Goal: Find contact information: Find contact information

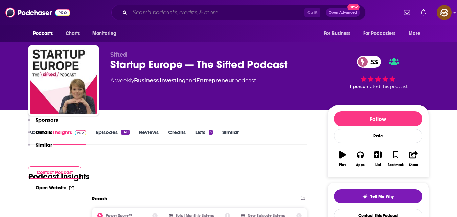
scroll to position [557, 0]
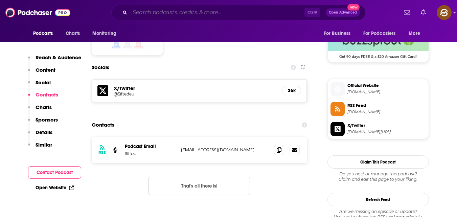
click at [226, 12] on input "Search podcasts, credits, & more..." at bounding box center [217, 12] width 174 height 11
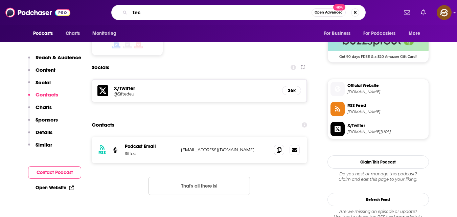
type input "tech"
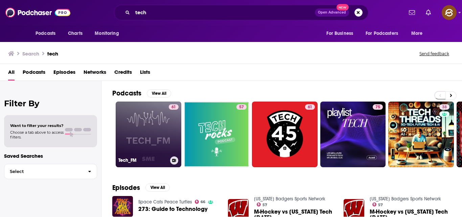
click at [136, 141] on link "61 Tech_FM" at bounding box center [149, 134] width 66 height 66
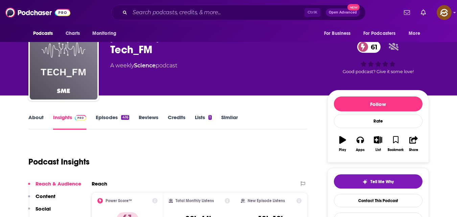
scroll to position [16, 0]
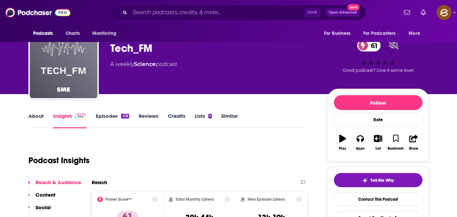
click at [107, 114] on link "Episodes 416" at bounding box center [112, 121] width 33 height 16
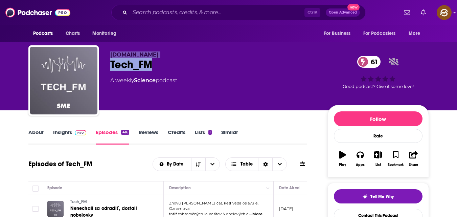
drag, startPoint x: 108, startPoint y: 52, endPoint x: 162, endPoint y: 64, distance: 55.1
click at [162, 64] on div "[DOMAIN_NAME] Tech_FM 61 A weekly Science podcast 61 Good podcast? Give it some…" at bounding box center [228, 81] width 400 height 73
copy div "[DOMAIN_NAME] Tech_FM"
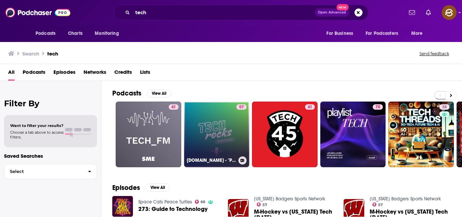
click at [212, 121] on link "57 [DOMAIN_NAME] - "Paroles de Tech Leaders"" at bounding box center [217, 134] width 66 height 66
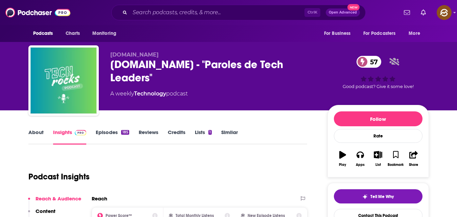
click at [104, 133] on link "Episodes 185" at bounding box center [112, 137] width 33 height 16
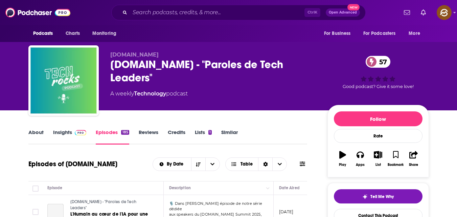
scroll to position [101, 0]
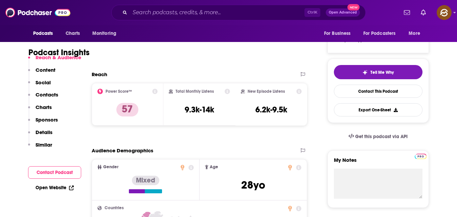
scroll to position [125, 0]
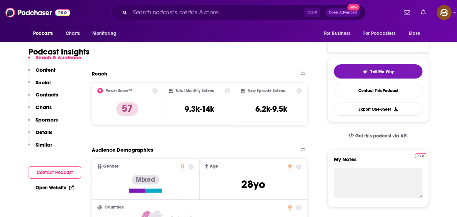
click at [51, 97] on p "Contacts" at bounding box center [46, 94] width 23 height 6
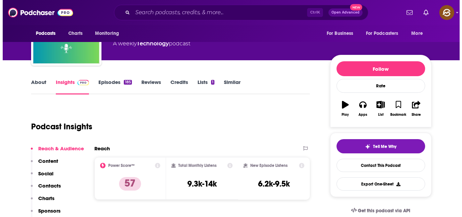
scroll to position [0, 0]
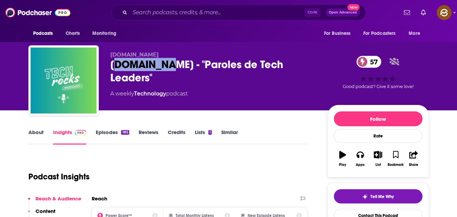
drag, startPoint x: 114, startPoint y: 63, endPoint x: 170, endPoint y: 61, distance: 56.1
click at [169, 61] on div "[DOMAIN_NAME] - "Paroles de Tech Leaders" 57" at bounding box center [213, 71] width 206 height 26
click at [123, 61] on div "[DOMAIN_NAME] - "Paroles de Tech Leaders" 57" at bounding box center [213, 71] width 206 height 26
drag, startPoint x: 108, startPoint y: 63, endPoint x: 159, endPoint y: 66, distance: 51.4
click at [158, 66] on div "[DOMAIN_NAME] [DOMAIN_NAME] - "Paroles de Tech Leaders" 57 A weekly Technology …" at bounding box center [228, 81] width 400 height 73
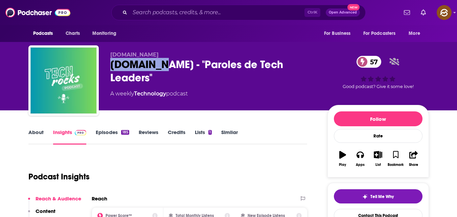
drag, startPoint x: 162, startPoint y: 66, endPoint x: 166, endPoint y: 67, distance: 4.4
click at [166, 66] on div "[DOMAIN_NAME] - "Paroles de Tech Leaders" 57" at bounding box center [213, 71] width 206 height 26
drag, startPoint x: 108, startPoint y: 60, endPoint x: 168, endPoint y: 64, distance: 59.2
click at [168, 64] on div "[DOMAIN_NAME] [DOMAIN_NAME] - "Paroles de Tech Leaders" 57 A weekly Technology …" at bounding box center [228, 81] width 400 height 73
copy h2 "[DOMAIN_NAME]"
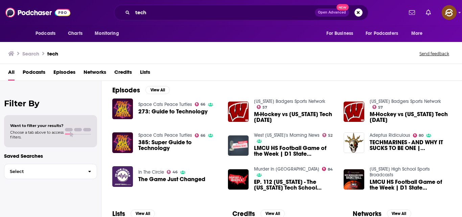
scroll to position [98, 0]
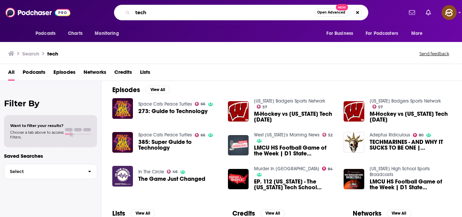
click at [197, 9] on input "tech" at bounding box center [222, 12] width 181 height 11
type input "t"
type input "startup stories"
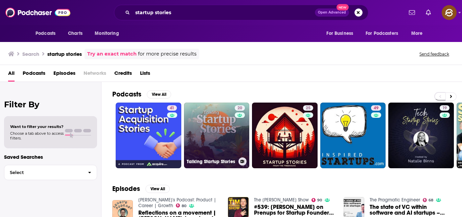
click at [211, 141] on link "20 Talking Startup Stories" at bounding box center [217, 135] width 66 height 66
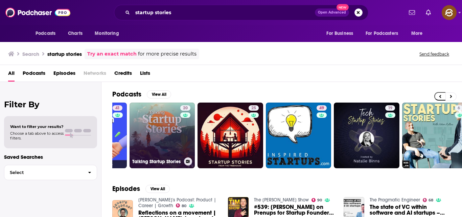
scroll to position [0, 55]
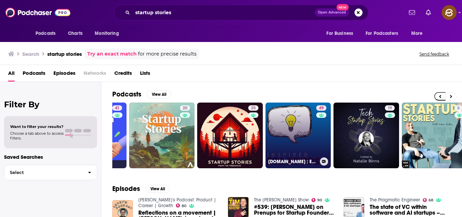
click at [311, 121] on link "49 [DOMAIN_NAME] : Entrepreneurs Talks with Founders Sharing Their Real Startup…" at bounding box center [298, 135] width 66 height 66
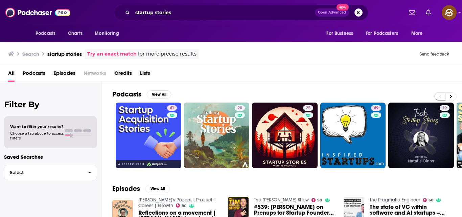
click at [34, 70] on span "Podcasts" at bounding box center [34, 75] width 23 height 14
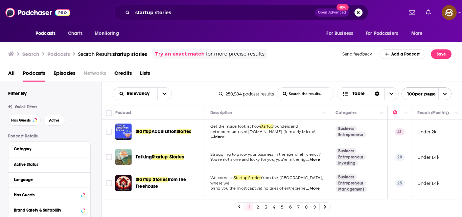
scroll to position [69, 0]
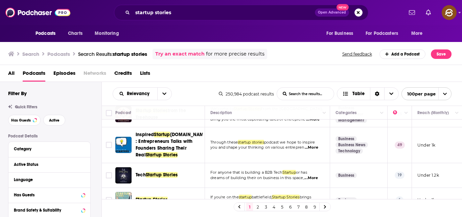
click at [313, 148] on span "...More" at bounding box center [311, 147] width 14 height 5
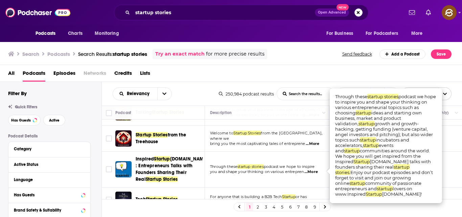
scroll to position [44, 0]
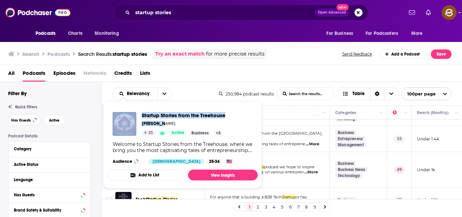
drag, startPoint x: 165, startPoint y: 124, endPoint x: 133, endPoint y: 105, distance: 37.3
click at [133, 105] on span "Startup Stories from the Treehouse [PERSON_NAME] 25 Active Business + 3 Welcome…" at bounding box center [182, 144] width 150 height 87
copy div "Startup Stories from the Treehouse [PERSON_NAME]"
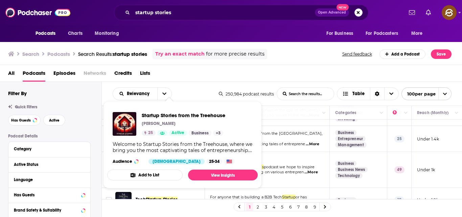
click at [268, 146] on td "Welcome to Startup Stories from the Treehouse, where we bring you the most capt…" at bounding box center [266, 139] width 125 height 26
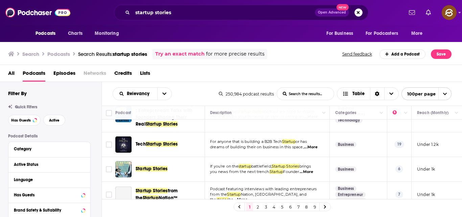
scroll to position [100, 0]
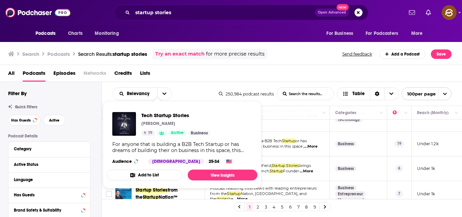
click at [161, 142] on div "For anyone that is building a B2B Tech Startup or has dreams of building their …" at bounding box center [182, 147] width 140 height 12
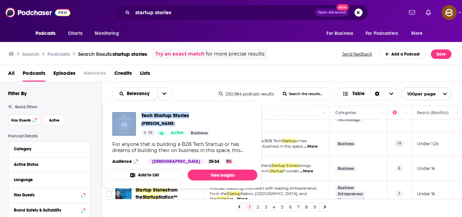
drag, startPoint x: 166, startPoint y: 126, endPoint x: 136, endPoint y: 107, distance: 36.1
click at [136, 107] on div "Tech Startup Stories [PERSON_NAME] 19 Active Business For anyone that is buildi…" at bounding box center [182, 137] width 150 height 63
copy div "Tech Startup Stories [PERSON_NAME]"
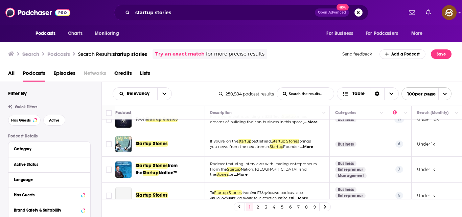
scroll to position [125, 0]
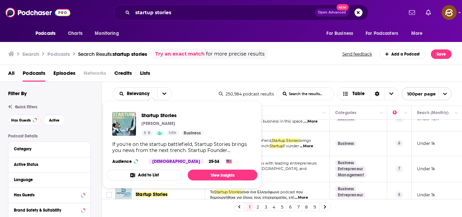
click at [161, 143] on div "If you're on the startup battlefield, Startup Stories brings you news from the …" at bounding box center [182, 147] width 140 height 12
drag, startPoint x: 168, startPoint y: 124, endPoint x: 140, endPoint y: 112, distance: 30.3
click at [140, 112] on div "Startup Stories [PERSON_NAME] 6 Idle Business" at bounding box center [157, 124] width 91 height 24
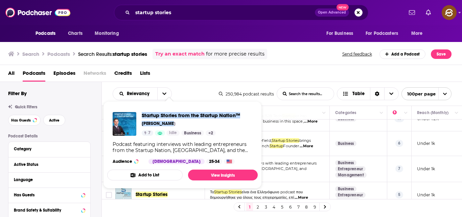
drag, startPoint x: 164, startPoint y: 123, endPoint x: 141, endPoint y: 110, distance: 26.6
click at [141, 110] on div "Startup Stories from the Startup Nation™ [PERSON_NAME] 7 Idle Business + 2 Podc…" at bounding box center [182, 137] width 150 height 63
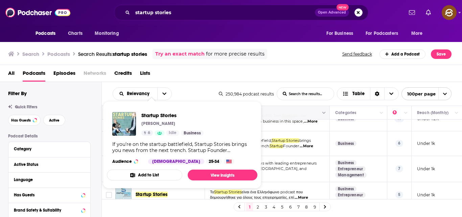
click at [267, 112] on icon "Move" at bounding box center [266, 113] width 5 height 2
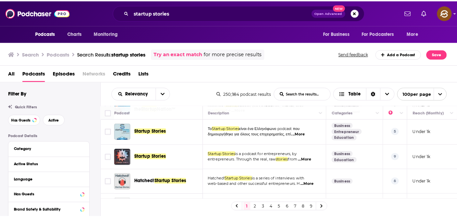
scroll to position [189, 0]
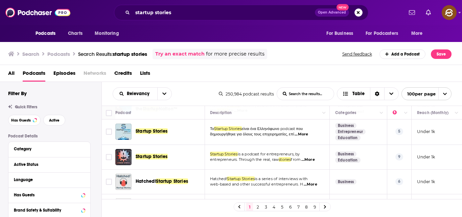
click at [183, 147] on td "Startup Stories" at bounding box center [160, 157] width 90 height 25
click at [168, 155] on div "Startup Stories" at bounding box center [171, 156] width 70 height 7
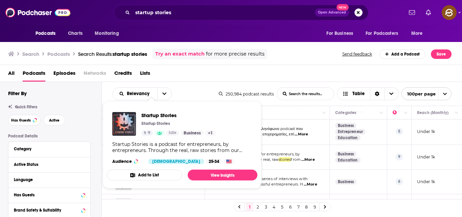
click at [155, 155] on div "Startup Stories Startup Stories 9 Idle Business + 1 Startup Stories is a podcas…" at bounding box center [182, 137] width 150 height 63
drag, startPoint x: 140, startPoint y: 114, endPoint x: 173, endPoint y: 128, distance: 36.0
click at [173, 128] on div "Startup Stories Startup Stories 9 Idle Business + 1" at bounding box center [163, 124] width 103 height 24
copy div "Startup Stories Startup Stories 9 Id"
click at [124, 117] on img "Startup Stories" at bounding box center [125, 124] width 24 height 24
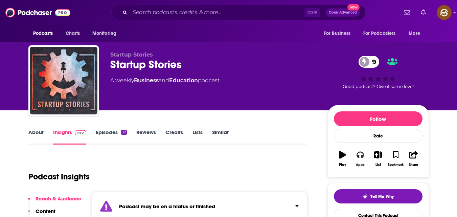
click at [358, 152] on icon "button" at bounding box center [359, 154] width 7 height 7
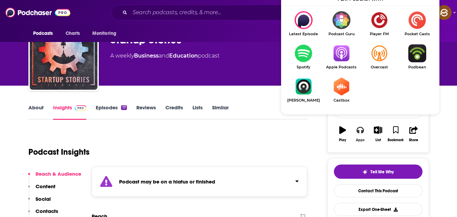
scroll to position [25, 0]
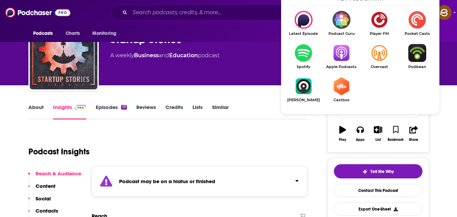
click at [340, 49] on img "Show Listen On dropdown" at bounding box center [341, 53] width 38 height 18
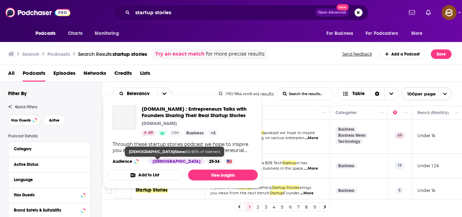
scroll to position [78, 0]
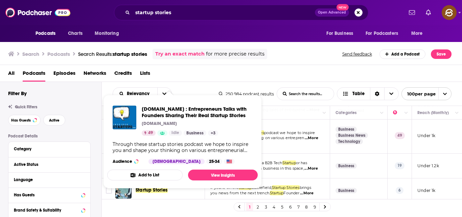
click at [286, 152] on td "Through these startup stories podcast we hope to inspire you and shape your thi…" at bounding box center [267, 135] width 125 height 35
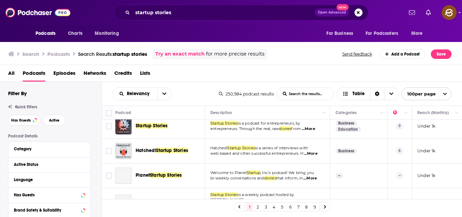
scroll to position [220, 0]
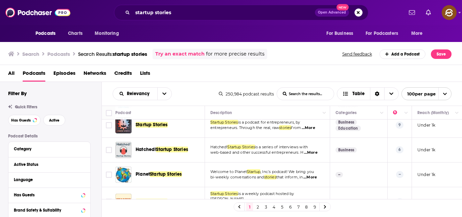
click at [309, 150] on span "...More" at bounding box center [311, 152] width 14 height 5
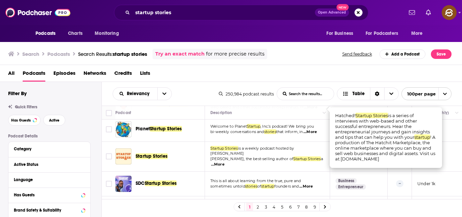
scroll to position [266, 0]
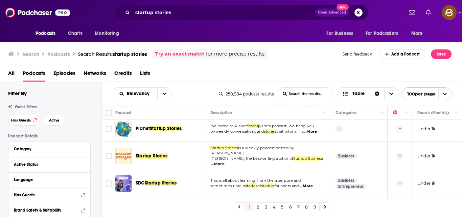
click at [303, 133] on span "that inform, in" at bounding box center [289, 131] width 27 height 5
click at [312, 131] on span "...More" at bounding box center [310, 131] width 14 height 5
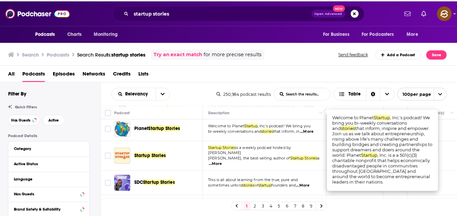
scroll to position [290, 0]
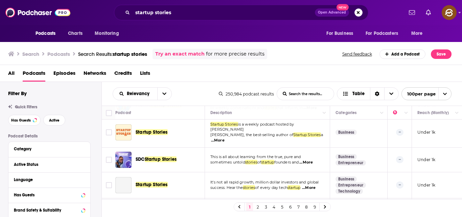
click at [308, 159] on span "...More" at bounding box center [306, 161] width 14 height 5
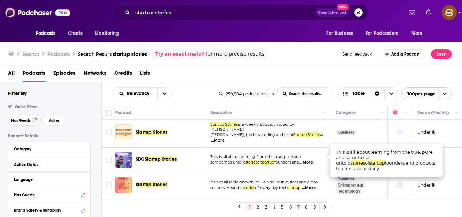
click at [313, 159] on span "...More" at bounding box center [306, 161] width 14 height 5
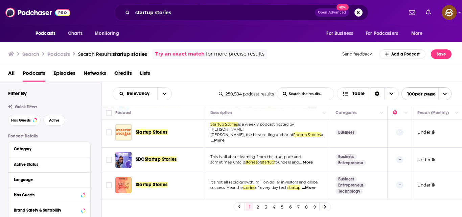
click at [313, 159] on span "...More" at bounding box center [306, 161] width 14 height 5
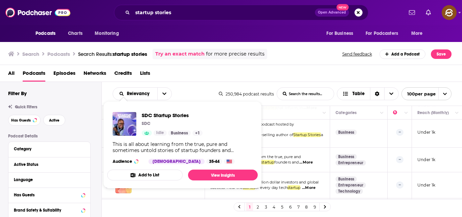
click at [126, 152] on div "This is all about learning from the true, pure and sometimes untold stories of …" at bounding box center [183, 147] width 140 height 12
click at [193, 87] on div "Relevancy List Search Input Search the results... Table" at bounding box center [166, 93] width 106 height 13
click at [142, 152] on div "This is all about learning from the true, pure and sometimes untold stories of …" at bounding box center [183, 147] width 140 height 12
click at [154, 118] on span "SDC Startup Stories" at bounding box center [172, 115] width 61 height 6
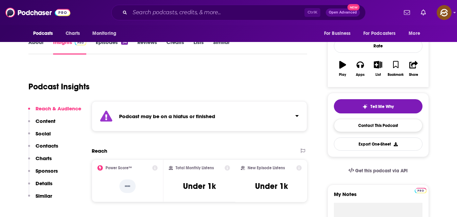
scroll to position [77, 0]
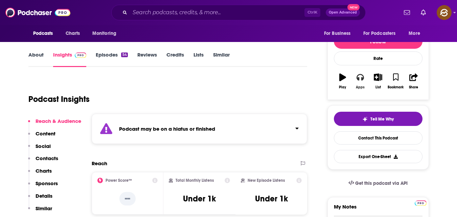
click at [365, 79] on button "Apps" at bounding box center [360, 81] width 18 height 24
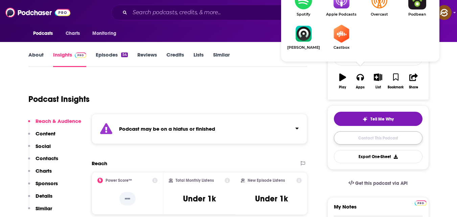
click at [374, 137] on link "Contact This Podcast" at bounding box center [378, 137] width 89 height 13
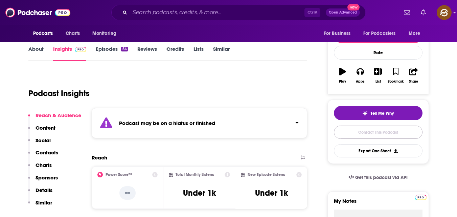
scroll to position [83, 0]
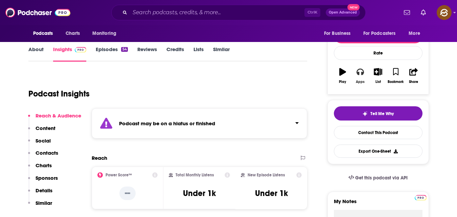
click at [357, 74] on icon "button" at bounding box center [359, 72] width 7 height 7
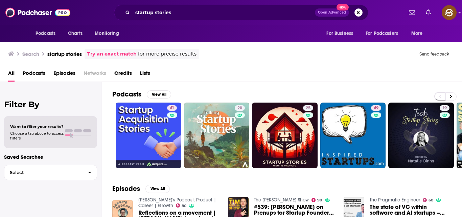
click at [38, 73] on span "Podcasts" at bounding box center [34, 75] width 23 height 14
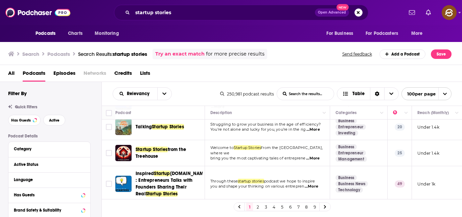
scroll to position [30, 0]
click at [307, 157] on span "...More" at bounding box center [313, 157] width 14 height 5
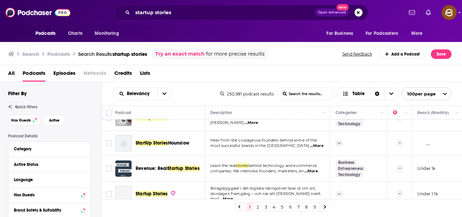
scroll to position [648, 0]
click at [313, 143] on span "...More" at bounding box center [317, 145] width 14 height 5
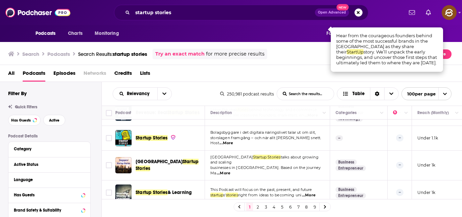
scroll to position [757, 0]
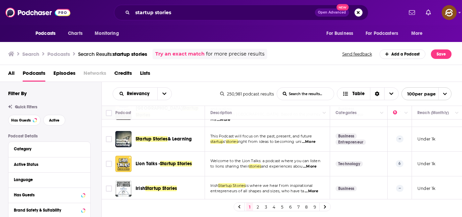
click at [312, 139] on span "...More" at bounding box center [309, 141] width 14 height 5
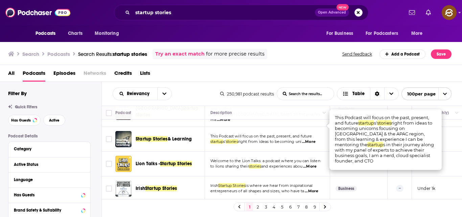
click at [313, 164] on span "...More" at bounding box center [310, 166] width 14 height 5
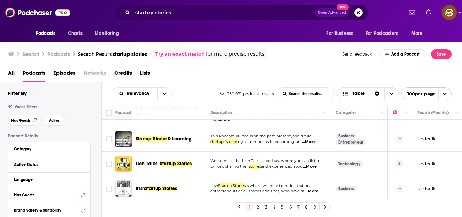
click at [186, 176] on td "Irish Startup Stories" at bounding box center [160, 188] width 90 height 25
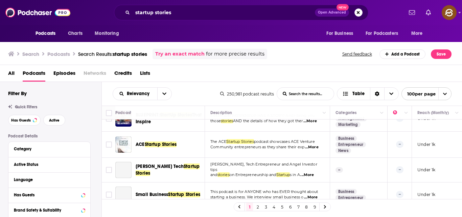
scroll to position [1003, 0]
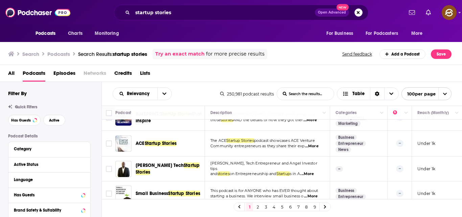
click at [312, 143] on span "...More" at bounding box center [312, 145] width 14 height 5
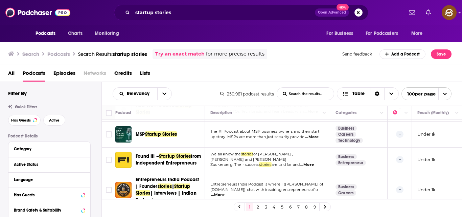
scroll to position [1215, 0]
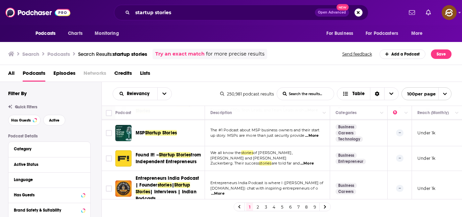
click at [311, 161] on span "...More" at bounding box center [307, 163] width 14 height 5
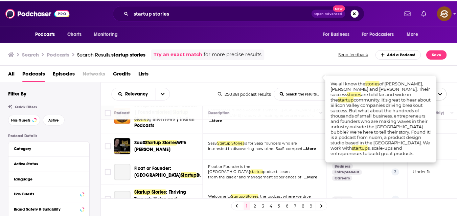
scroll to position [1288, 0]
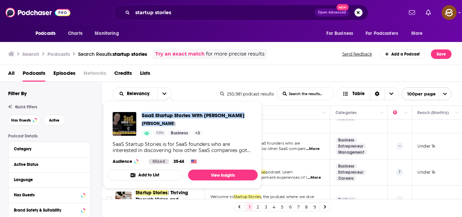
drag, startPoint x: 167, startPoint y: 124, endPoint x: 141, endPoint y: 116, distance: 27.4
click at [141, 116] on div "SaaS Startup Stories With [PERSON_NAME] [PERSON_NAME] Idle Business + 3" at bounding box center [179, 124] width 132 height 24
copy div "SaaS Startup Stories With [PERSON_NAME] [PERSON_NAME]"
click at [166, 131] on div "Idle" at bounding box center [154, 132] width 25 height 5
click at [154, 116] on span "SaaS Startup Stories With [PERSON_NAME]" at bounding box center [193, 115] width 103 height 6
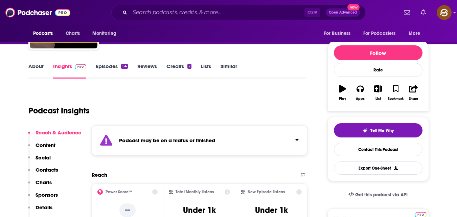
scroll to position [68, 0]
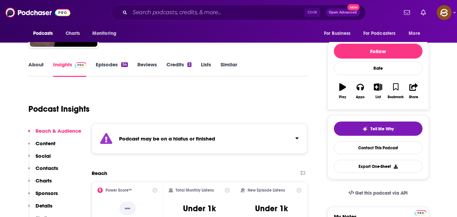
click at [105, 62] on link "Episodes 54" at bounding box center [112, 69] width 32 height 16
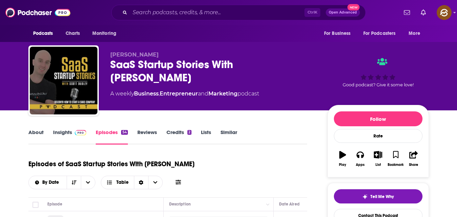
scroll to position [50, 0]
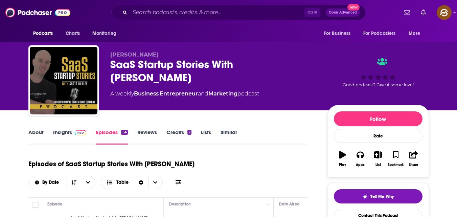
scroll to position [38, 0]
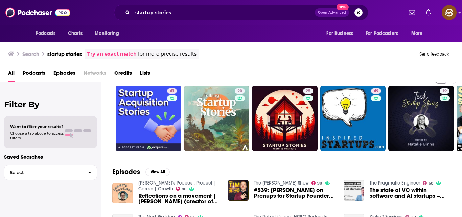
scroll to position [17, 0]
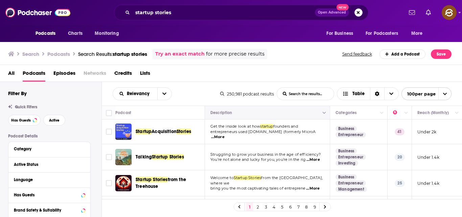
click at [285, 113] on button "Move" at bounding box center [267, 112] width 114 height 8
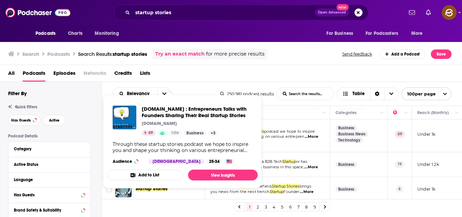
click at [313, 159] on p "For anyone that is building a B2B Tech Startup or has" at bounding box center [267, 161] width 114 height 5
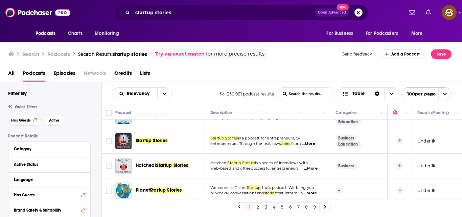
scroll to position [205, 0]
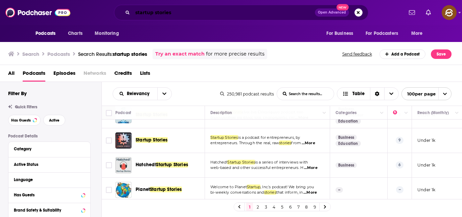
click at [194, 17] on input "startup stories" at bounding box center [223, 12] width 182 height 11
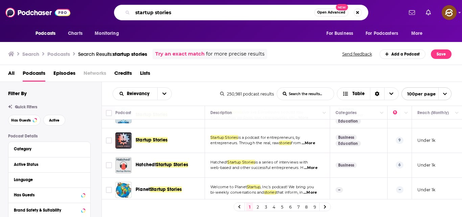
drag, startPoint x: 185, startPoint y: 15, endPoint x: 95, endPoint y: 7, distance: 90.6
click at [95, 7] on div "startup stories Open Advanced New" at bounding box center [240, 13] width 323 height 16
paste input "growth strategy"
type input "startup growth strategy"
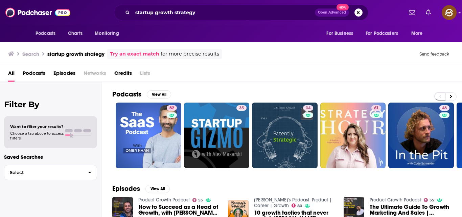
click at [69, 75] on span "Episodes" at bounding box center [64, 75] width 22 height 14
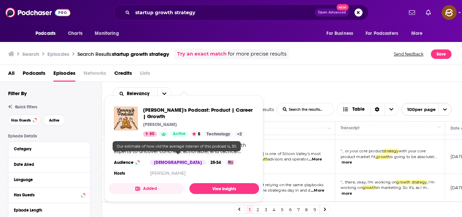
scroll to position [24, 0]
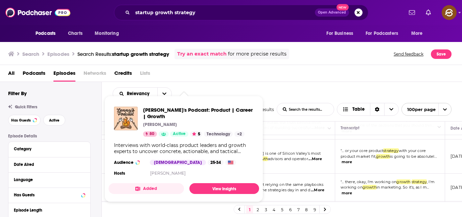
click at [267, 83] on div "Relevancy List Search Input Search the results... Include transcripts Table 4,6…" at bounding box center [282, 101] width 360 height 39
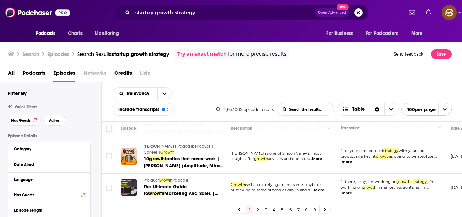
click at [308, 160] on span "advisors and operator" at bounding box center [288, 158] width 40 height 5
click at [315, 159] on span "...More" at bounding box center [315, 158] width 14 height 5
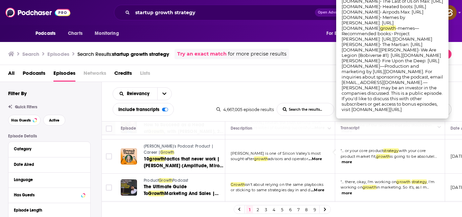
scroll to position [32, 0]
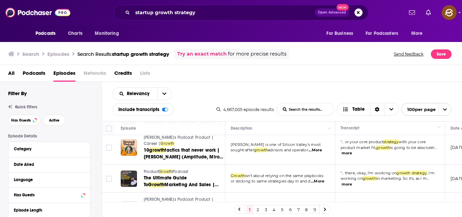
click at [31, 71] on span "Podcasts" at bounding box center [34, 75] width 23 height 14
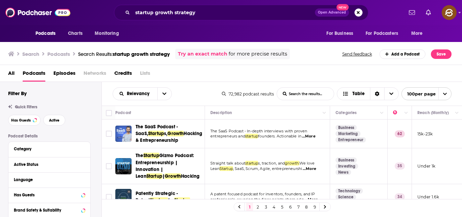
click at [281, 120] on td "The SaaS Podcast - In-depth interviews with proven entrepreneurs and startup fo…" at bounding box center [267, 133] width 125 height 29
click at [286, 132] on span "The SaaS Podcast - In-depth interviews with proven" at bounding box center [258, 130] width 97 height 5
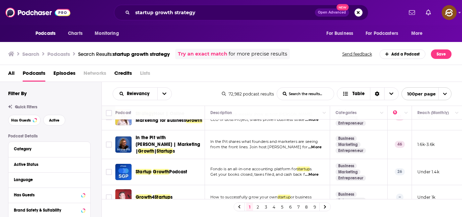
scroll to position [106, 0]
click at [313, 148] on span "...More" at bounding box center [315, 146] width 14 height 5
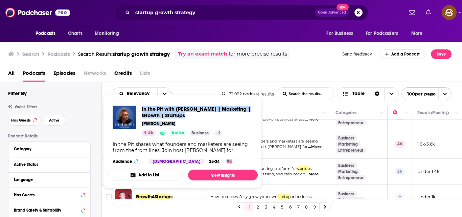
drag, startPoint x: 143, startPoint y: 108, endPoint x: 178, endPoint y: 123, distance: 38.9
click at [176, 123] on div "In the Pit with [PERSON_NAME] | Marketing | Growth | Startups [PERSON_NAME] 46 …" at bounding box center [183, 120] width 140 height 30
copy div "In the Pit with [PERSON_NAME] | Marketing | Growth | Startups [PERSON_NAME]"
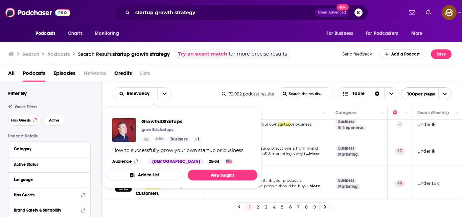
scroll to position [179, 0]
drag, startPoint x: 140, startPoint y: 121, endPoint x: 185, endPoint y: 126, distance: 44.9
click at [185, 126] on div "Growth4Startups growth4startups Idle Business + 1" at bounding box center [157, 130] width 90 height 24
copy div "Growth4Startups growth4startups"
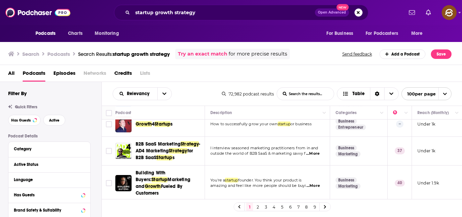
click at [281, 156] on p "outside the world of B2B SaaS & marketing savvy f ...More" at bounding box center [267, 153] width 114 height 5
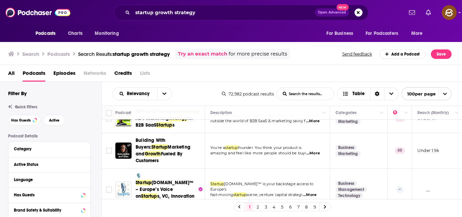
scroll to position [212, 0]
click at [312, 148] on p "You're a startup founder. You think your product is" at bounding box center [267, 147] width 114 height 5
click at [314, 151] on span "...More" at bounding box center [313, 152] width 14 height 5
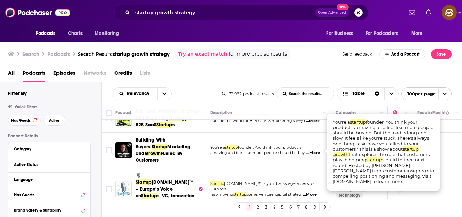
scroll to position [213, 4]
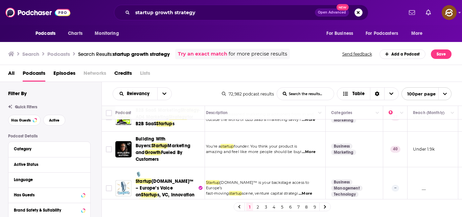
click at [249, 171] on td "Startup [DOMAIN_NAME]™ is your backstage access to Europe’s fast-moving startup…" at bounding box center [262, 188] width 125 height 42
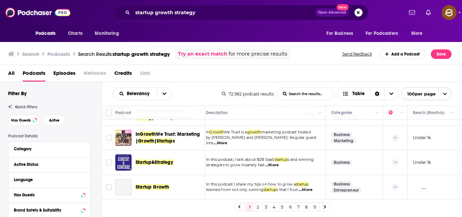
scroll to position [326, 4]
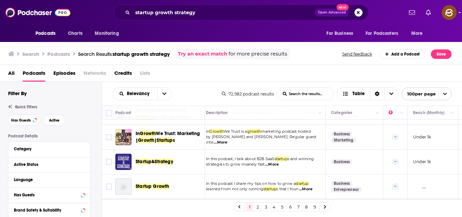
click at [271, 162] on span "...More" at bounding box center [272, 164] width 14 height 5
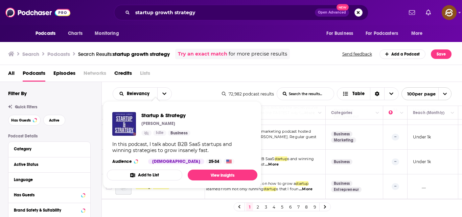
click at [156, 140] on div "Podcasts Charts Monitoring startup growth strategy Open Advanced New For Busine…" at bounding box center [231, 108] width 462 height 217
drag, startPoint x: 139, startPoint y: 115, endPoint x: 176, endPoint y: 124, distance: 38.6
click at [176, 124] on div "Startup & Strategy [PERSON_NAME] Idle Business" at bounding box center [151, 124] width 78 height 24
copy div "Startup & Strategy [PERSON_NAME]"
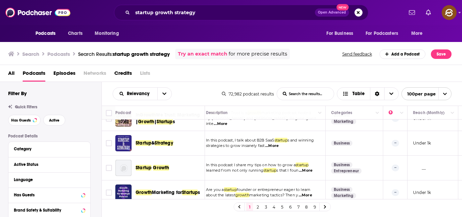
scroll to position [345, 4]
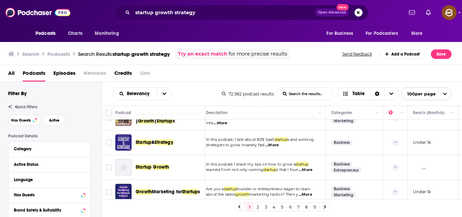
click at [285, 155] on td "In this podcast I share my tips on how to grow a startup learned from not only …" at bounding box center [262, 167] width 125 height 25
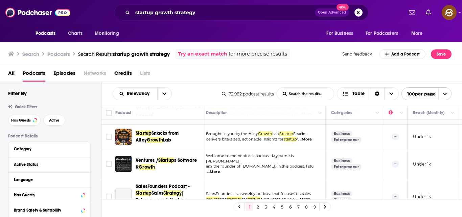
scroll to position [645, 4]
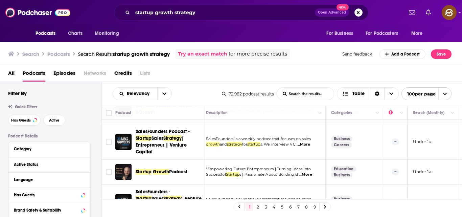
click at [304, 172] on span "...More" at bounding box center [305, 174] width 14 height 5
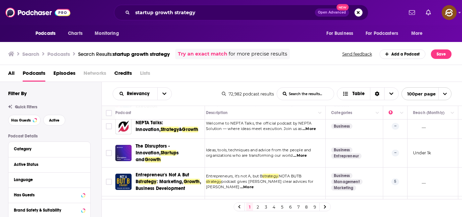
scroll to position [1665, 4]
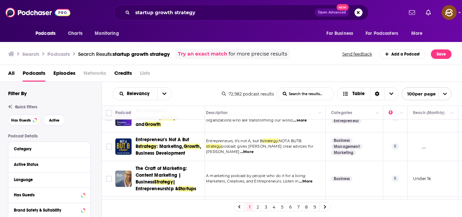
click at [306, 211] on span "...More" at bounding box center [308, 213] width 14 height 5
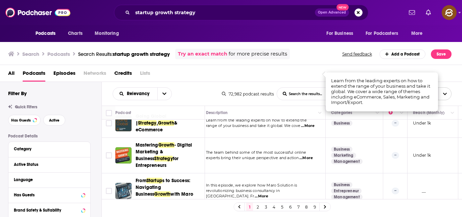
scroll to position [1753, 4]
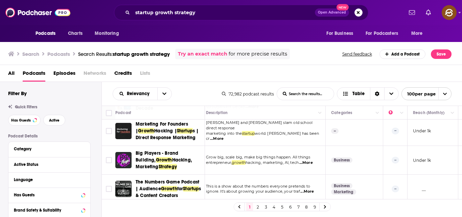
scroll to position [1991, 4]
click at [309, 216] on span "...More" at bounding box center [307, 220] width 14 height 5
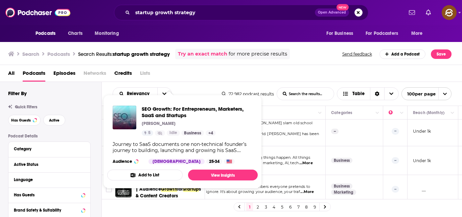
click at [153, 150] on div "Journey to SaaS documents one non-technical founder’s journey to building, laun…" at bounding box center [183, 147] width 140 height 12
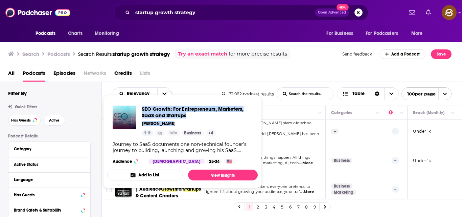
drag, startPoint x: 141, startPoint y: 106, endPoint x: 195, endPoint y: 120, distance: 55.2
click at [195, 120] on div "SEO Growth: For Entrepreneurs, Marketers, SaaS and Startups [PERSON_NAME] 5 Idl…" at bounding box center [182, 134] width 150 height 69
copy div "SEO Growth: For Entrepreneurs, Marketers, SaaS and Startups [PERSON_NAME]"
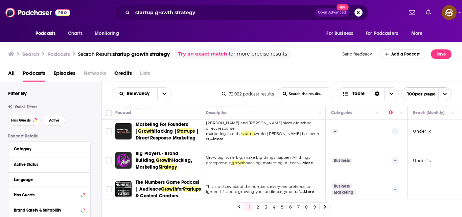
click at [294, 203] on td "Journey to SaaS documents one non-technical founder’s journey to building, laun…" at bounding box center [262, 217] width 125 height 29
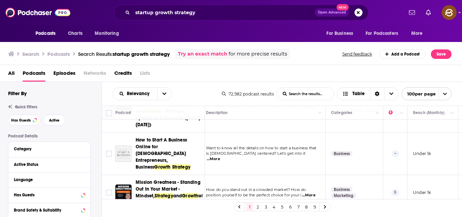
scroll to position [2861, 4]
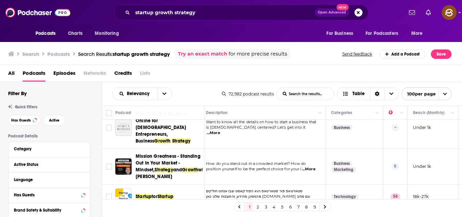
click at [267, 207] on link "3" at bounding box center [265, 206] width 7 height 8
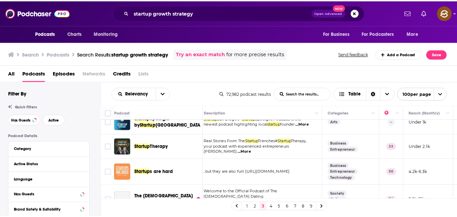
scroll to position [61, 4]
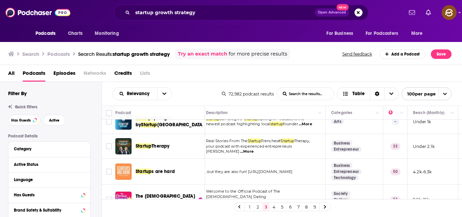
click at [253, 149] on span "...More" at bounding box center [247, 151] width 14 height 5
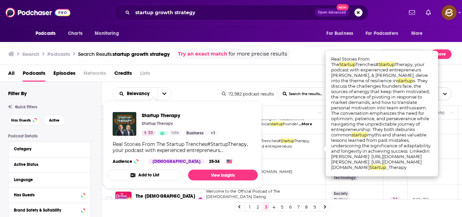
click at [158, 147] on div "Real Stories From The Startup Trenches#StartupTherapy, your podcast with experi…" at bounding box center [183, 147] width 140 height 12
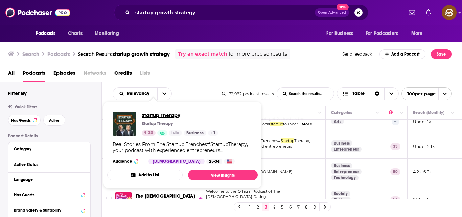
click at [168, 117] on span "Startup Therapy" at bounding box center [180, 115] width 76 height 6
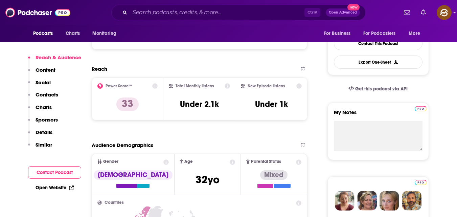
scroll to position [172, 0]
click at [53, 91] on div "Reach & Audience Content Social Contacts Charts Sponsors Details Similar" at bounding box center [54, 103] width 53 height 99
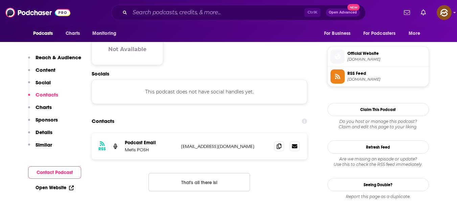
scroll to position [473, 0]
click at [279, 146] on icon at bounding box center [278, 145] width 5 height 5
drag, startPoint x: 123, startPoint y: 151, endPoint x: 152, endPoint y: 149, distance: 28.8
click at [152, 149] on div "RSS Podcast Email Metis POSH [EMAIL_ADDRESS][DOMAIN_NAME] [EMAIL_ADDRESS][DOMAI…" at bounding box center [200, 145] width 216 height 26
click at [276, 147] on icon at bounding box center [278, 145] width 5 height 5
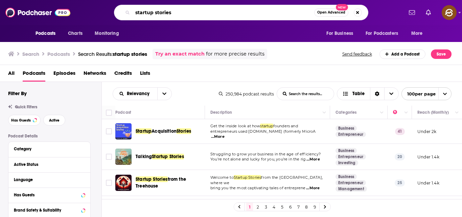
click at [212, 11] on input "startup stories" at bounding box center [222, 12] width 181 height 11
type input "s"
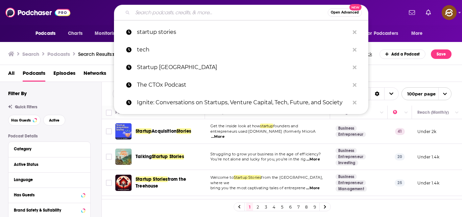
paste input "Startup Stories from the Treehouse"
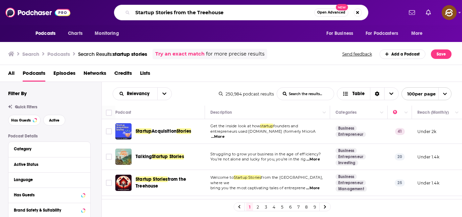
type input "Startup Stories from the Treehouse"
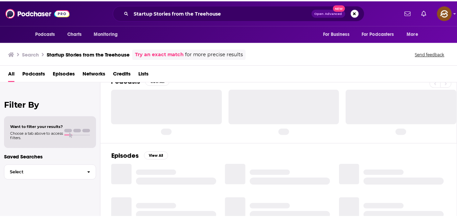
scroll to position [15, 0]
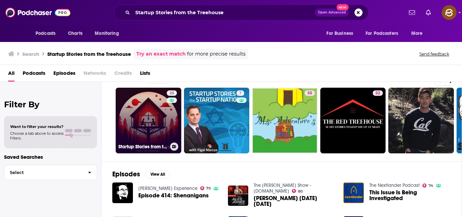
click at [154, 118] on link "25 Startup Stories from the Treehouse" at bounding box center [149, 121] width 66 height 66
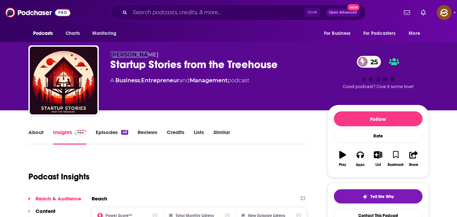
drag, startPoint x: 110, startPoint y: 53, endPoint x: 153, endPoint y: 50, distance: 43.0
click at [153, 50] on div "Todd Gagne Startup Stories from the Treehouse 25 A Business , Entrepreneur and …" at bounding box center [228, 81] width 400 height 73
copy span "[PERSON_NAME]"
click at [113, 61] on div "Startup Stories from the Treehouse 25" at bounding box center [213, 64] width 206 height 13
drag, startPoint x: 112, startPoint y: 61, endPoint x: 150, endPoint y: 59, distance: 37.9
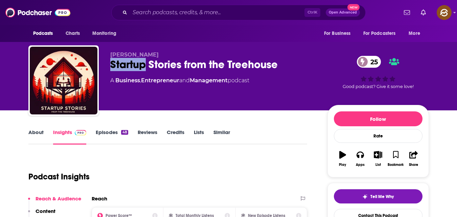
click at [149, 59] on div "Startup Stories from the Treehouse 25" at bounding box center [213, 64] width 206 height 13
drag, startPoint x: 165, startPoint y: 58, endPoint x: 213, endPoint y: 58, distance: 48.0
click at [212, 58] on div "Startup Stories from the Treehouse 25" at bounding box center [213, 64] width 206 height 13
drag, startPoint x: 109, startPoint y: 63, endPoint x: 262, endPoint y: 54, distance: 153.0
click at [262, 54] on div "Todd Gagne Startup Stories from the Treehouse 25 A Business , Entrepreneur and …" at bounding box center [228, 81] width 400 height 73
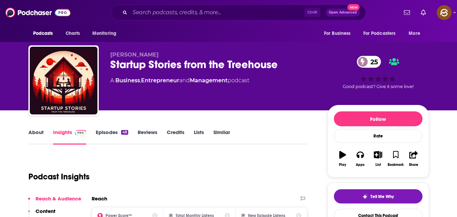
click at [155, 60] on div "Startup Stories from the Treehouse 25" at bounding box center [213, 64] width 206 height 13
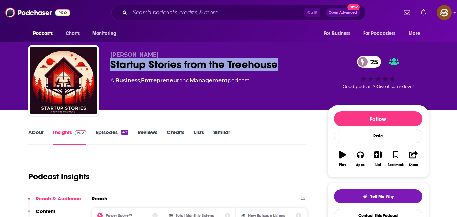
drag, startPoint x: 109, startPoint y: 65, endPoint x: 277, endPoint y: 68, distance: 168.0
click at [277, 68] on div "Todd Gagne Startup Stories from the Treehouse 25 A Business , Entrepreneur and …" at bounding box center [228, 81] width 400 height 73
copy h2 "Startup Stories from the Treehouse"
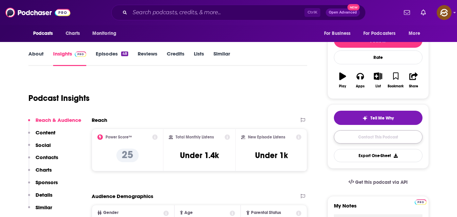
click at [352, 134] on link "Contact This Podcast" at bounding box center [378, 136] width 89 height 13
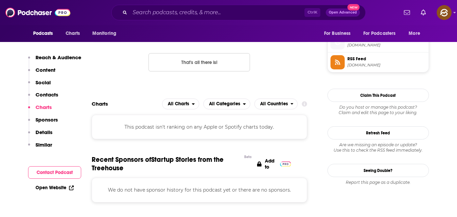
scroll to position [553, 0]
click at [50, 91] on p "Contacts" at bounding box center [46, 94] width 23 height 6
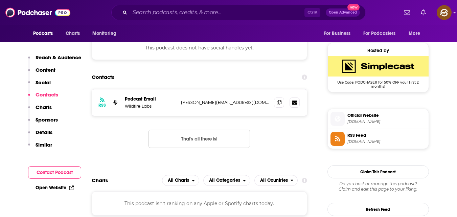
scroll to position [453, 0]
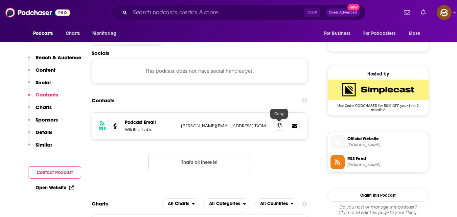
click at [276, 123] on span at bounding box center [279, 125] width 10 height 10
click at [280, 128] on span at bounding box center [279, 125] width 10 height 10
